Goal: Check status: Check status

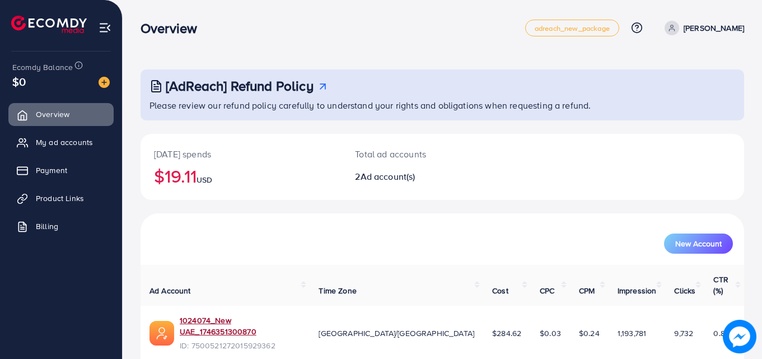
click at [231, 306] on td "1024074_New UAE_1746351300870 ID: 7500521272015929362" at bounding box center [225, 333] width 169 height 55
click at [228, 315] on link "1024074_New UAE_1746351300870" at bounding box center [240, 326] width 121 height 23
click at [194, 315] on div "1024074_New UAE_1746351300870 ID: 7500521272015929362" at bounding box center [240, 333] width 121 height 37
click at [195, 315] on link "1024074_New UAE_1746351300870" at bounding box center [240, 326] width 121 height 23
click at [254, 316] on div "1024074_New UAE_1746351300870 ID: 7500521272015929362" at bounding box center [240, 333] width 121 height 37
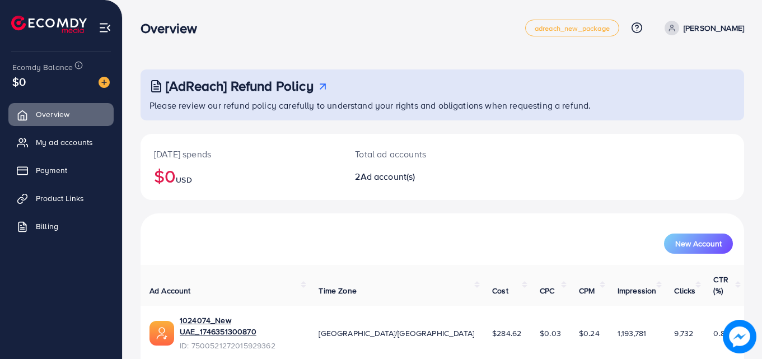
click at [236, 316] on div "1024074_New UAE_1746351300870 ID: 7500521272015929362" at bounding box center [240, 333] width 121 height 37
click at [224, 315] on div "1024074_New UAE_1746351300870 ID: 7500521272015929362" at bounding box center [240, 333] width 121 height 37
click at [228, 315] on link "1024074_New UAE_1746351300870" at bounding box center [240, 326] width 121 height 23
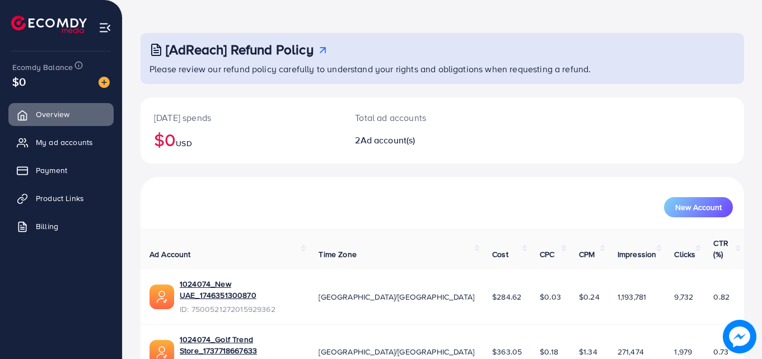
scroll to position [56, 0]
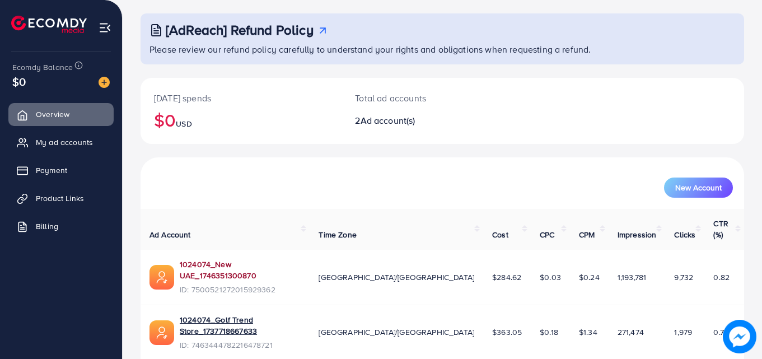
click at [233, 259] on link "1024074_New UAE_1746351300870" at bounding box center [240, 270] width 121 height 23
click at [191, 259] on link "1024074_New UAE_1746351300870" at bounding box center [240, 270] width 121 height 23
